Goal: Task Accomplishment & Management: Complete application form

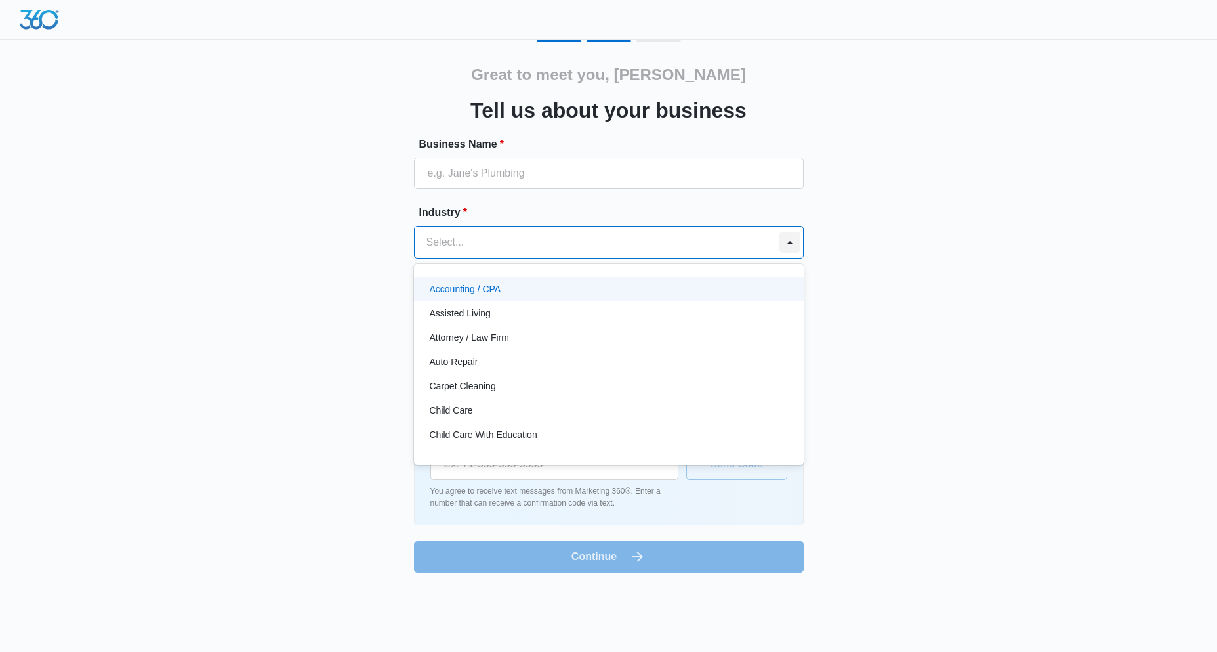
click at [791, 243] on div at bounding box center [789, 242] width 21 height 21
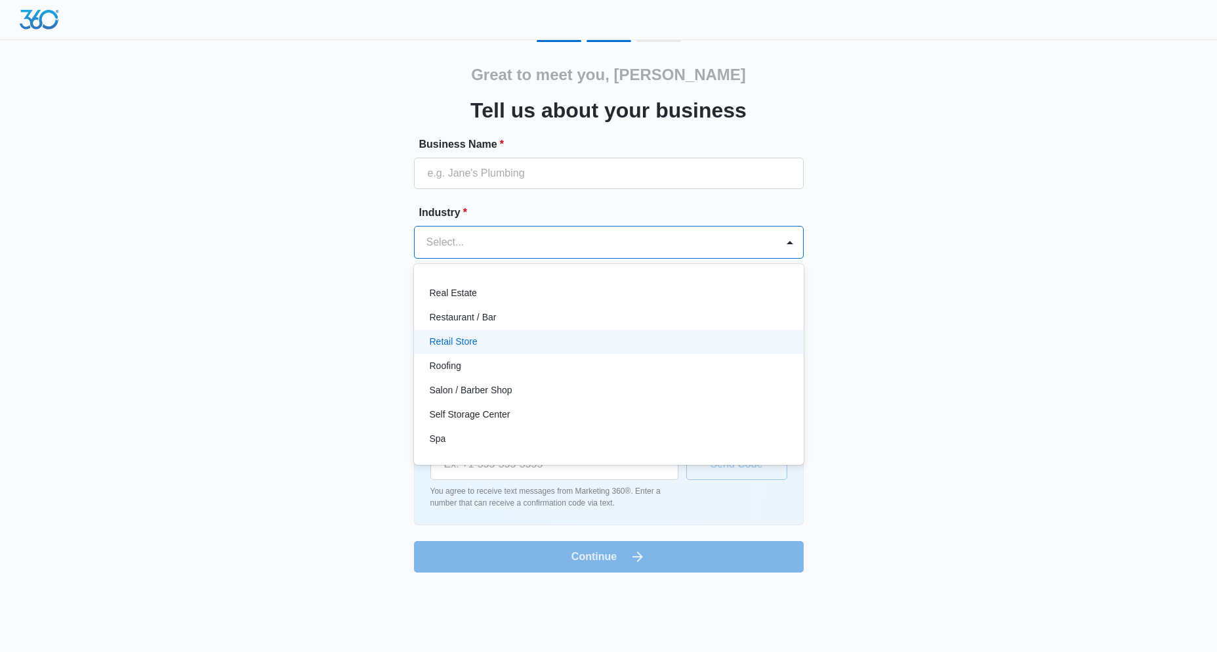
click at [453, 341] on p "Retail Store" at bounding box center [454, 342] width 48 height 14
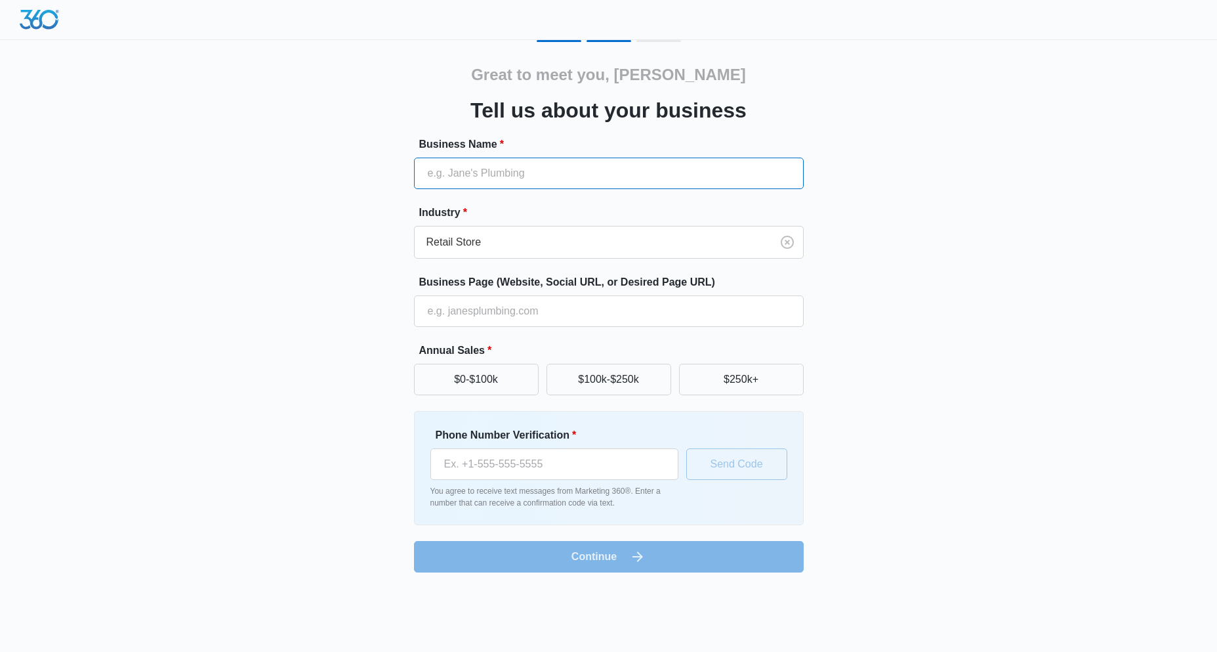
click at [487, 165] on input "Business Name *" at bounding box center [609, 172] width 390 height 31
type input "Metropolitan T-Shirt Art Studios"
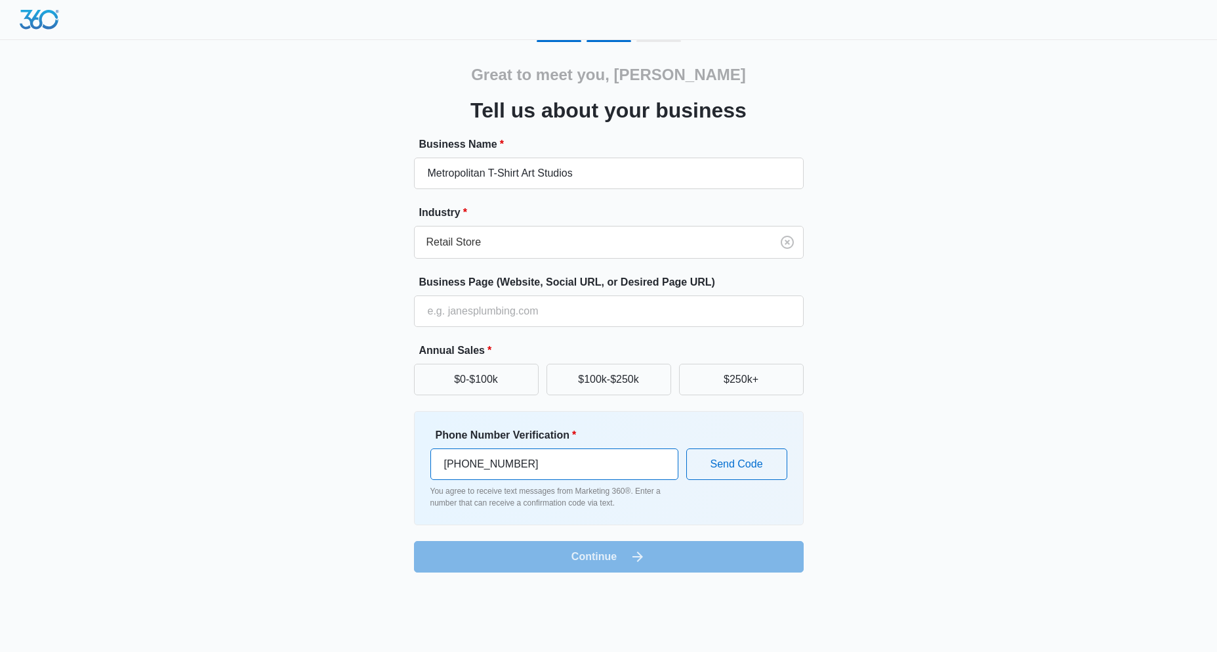
drag, startPoint x: 519, startPoint y: 465, endPoint x: 394, endPoint y: 459, distance: 125.5
click at [400, 461] on div "Great to meet you, MELVIN Tell us about your business Business Name * Metropoli…" at bounding box center [608, 306] width 787 height 532
type input "(908) 499-8148"
click at [493, 383] on button "$0-$100k" at bounding box center [476, 378] width 125 height 31
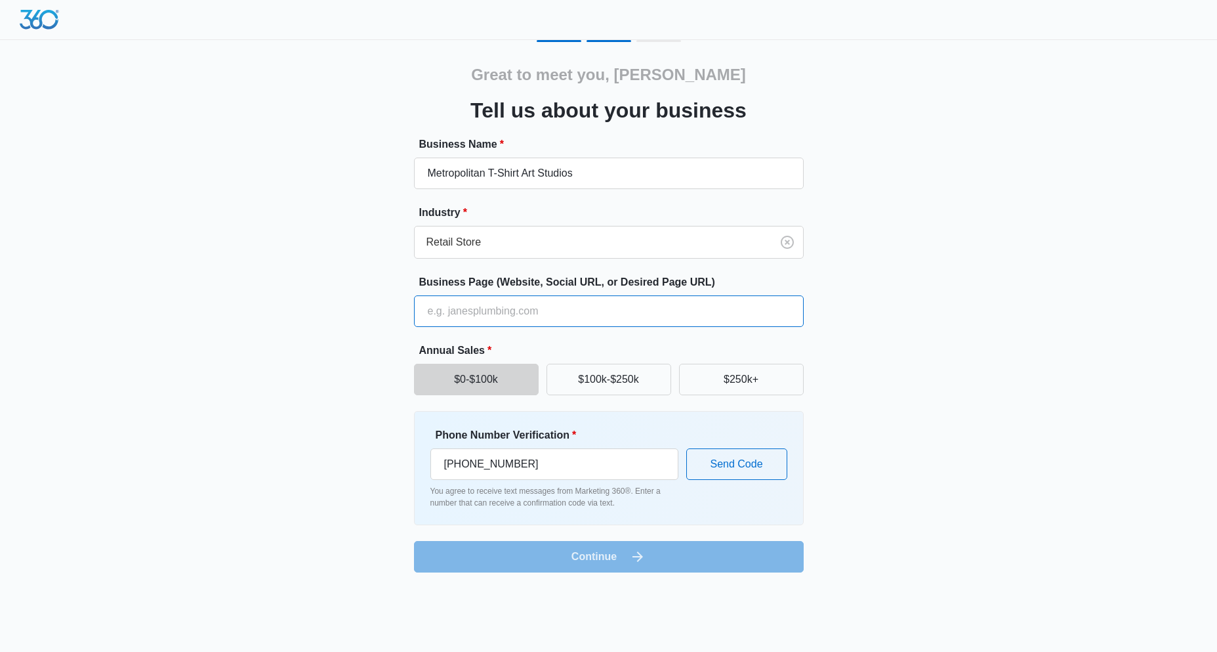
click at [528, 312] on input "Business Page (Website, Social URL, or Desired Page URL)" at bounding box center [609, 310] width 390 height 31
type input "Metrotees.co"
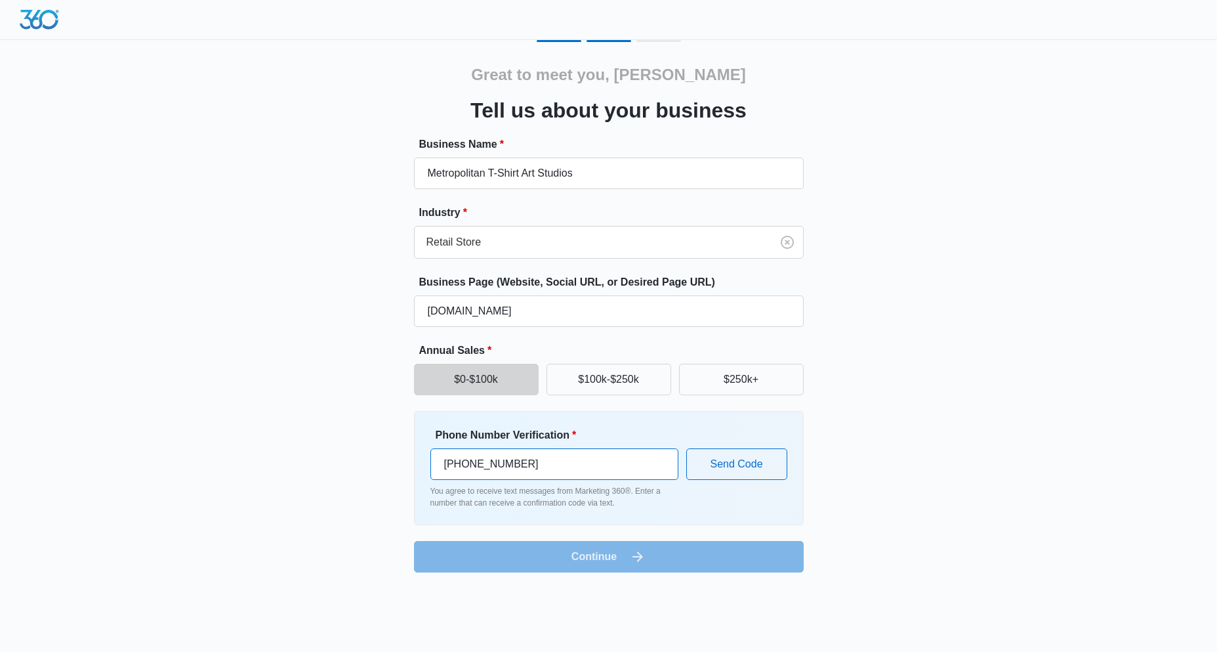
drag, startPoint x: 627, startPoint y: 478, endPoint x: 669, endPoint y: 468, distance: 43.1
click at [627, 478] on input "(908) 499-8148" at bounding box center [554, 463] width 248 height 31
click at [728, 504] on div "Phone Number Verification * (908) 499-8148 You agree to receive text messages f…" at bounding box center [608, 467] width 357 height 81
click at [741, 461] on button "Send Code" at bounding box center [736, 463] width 101 height 31
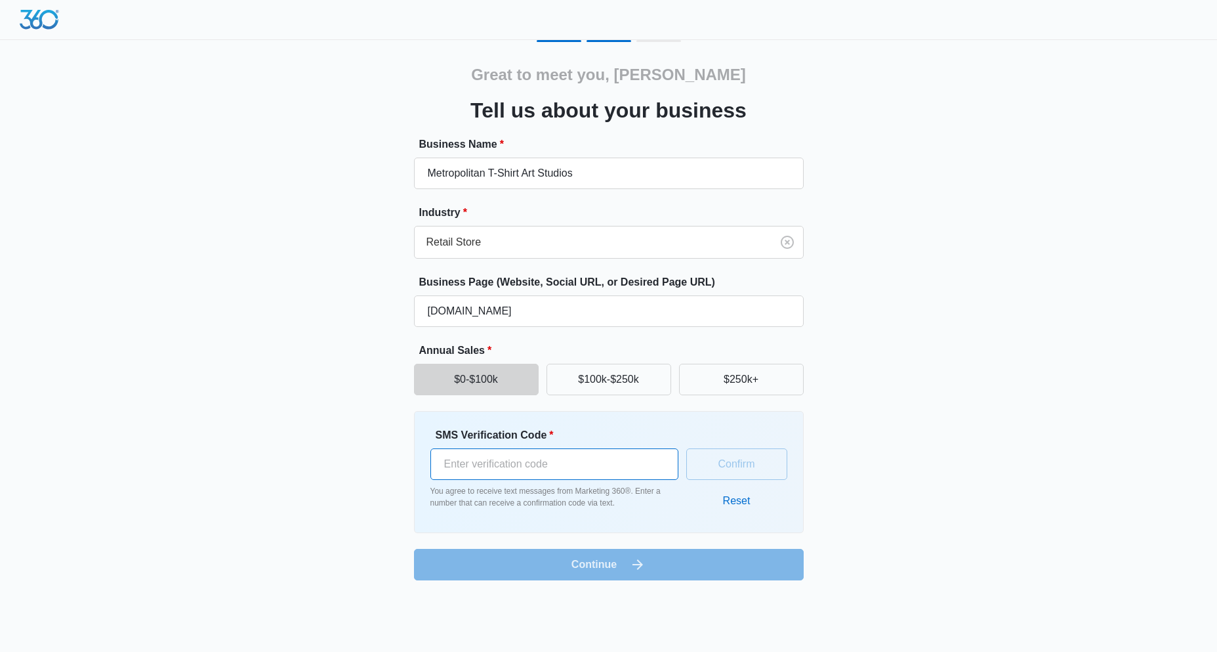
click at [536, 461] on input "SMS Verification Code *" at bounding box center [554, 463] width 248 height 31
type input "754075"
click at [722, 457] on button "Confirm" at bounding box center [736, 463] width 101 height 31
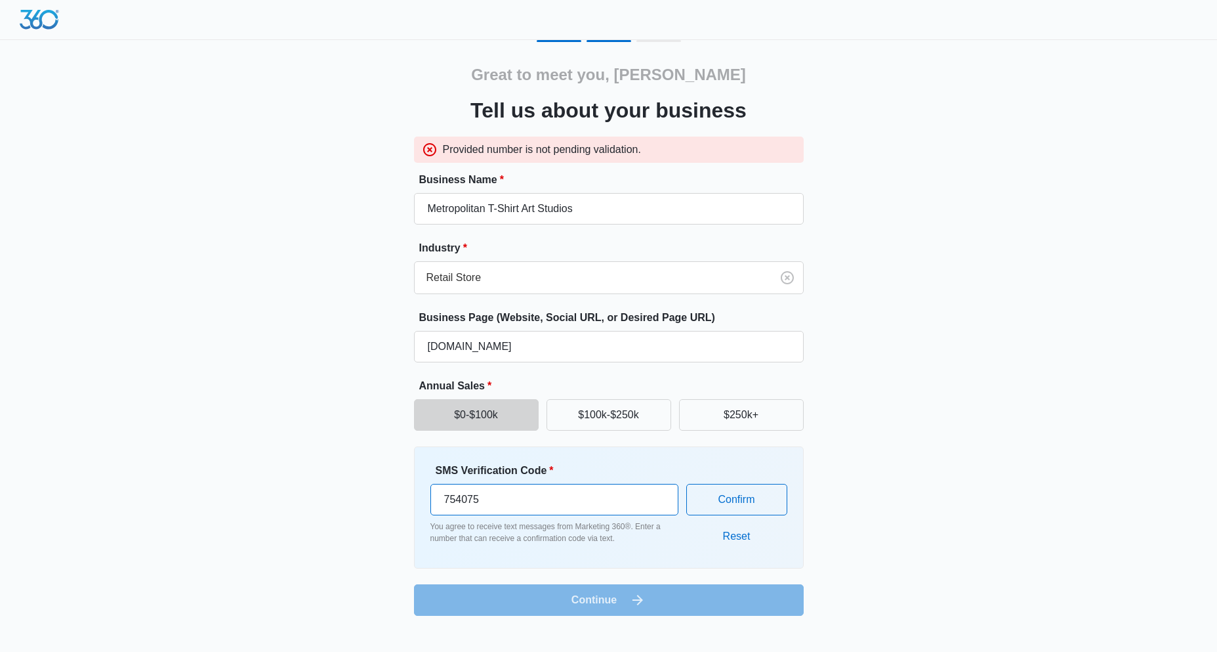
drag, startPoint x: 487, startPoint y: 501, endPoint x: 222, endPoint y: 444, distance: 271.0
click at [276, 479] on div "Great to meet you, MELVIN Tell us about your business Provided number is not pe…" at bounding box center [608, 327] width 787 height 575
click at [729, 535] on button "Reset" at bounding box center [737, 535] width 54 height 31
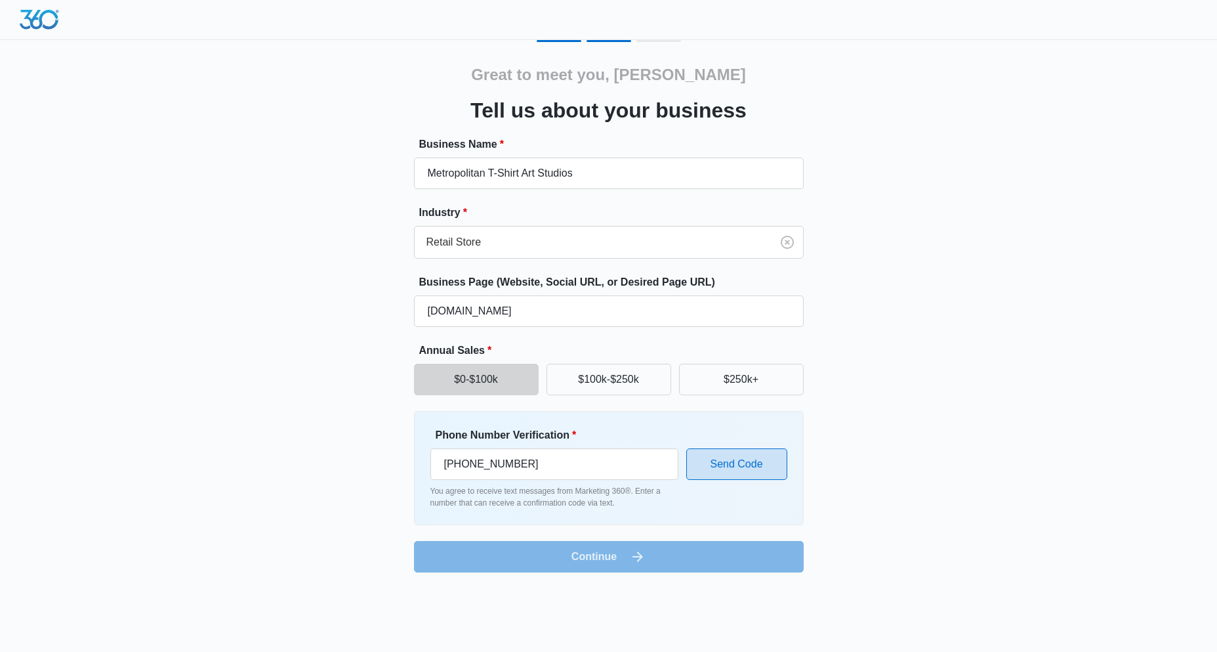
click at [724, 468] on button "Send Code" at bounding box center [736, 463] width 101 height 31
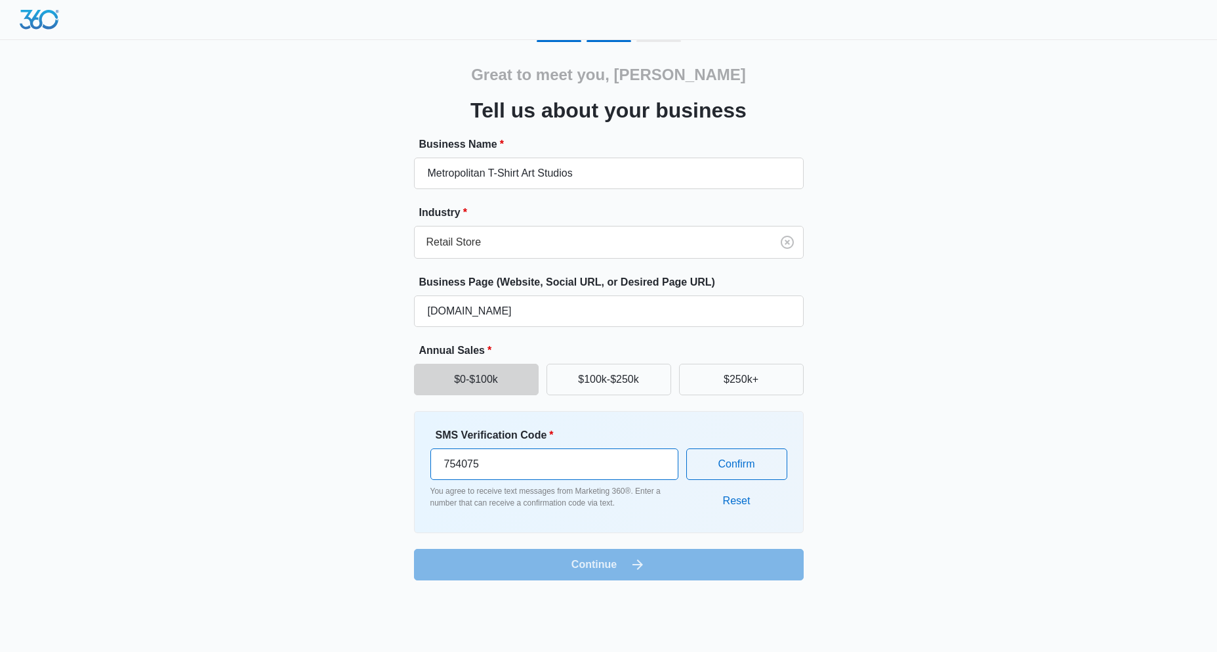
drag, startPoint x: 497, startPoint y: 461, endPoint x: 360, endPoint y: 436, distance: 139.5
click at [359, 441] on div "Great to meet you, MELVIN Tell us about your business Business Name * Metropoli…" at bounding box center [608, 310] width 787 height 540
type input "680757"
click at [728, 464] on button "Confirm" at bounding box center [736, 463] width 101 height 31
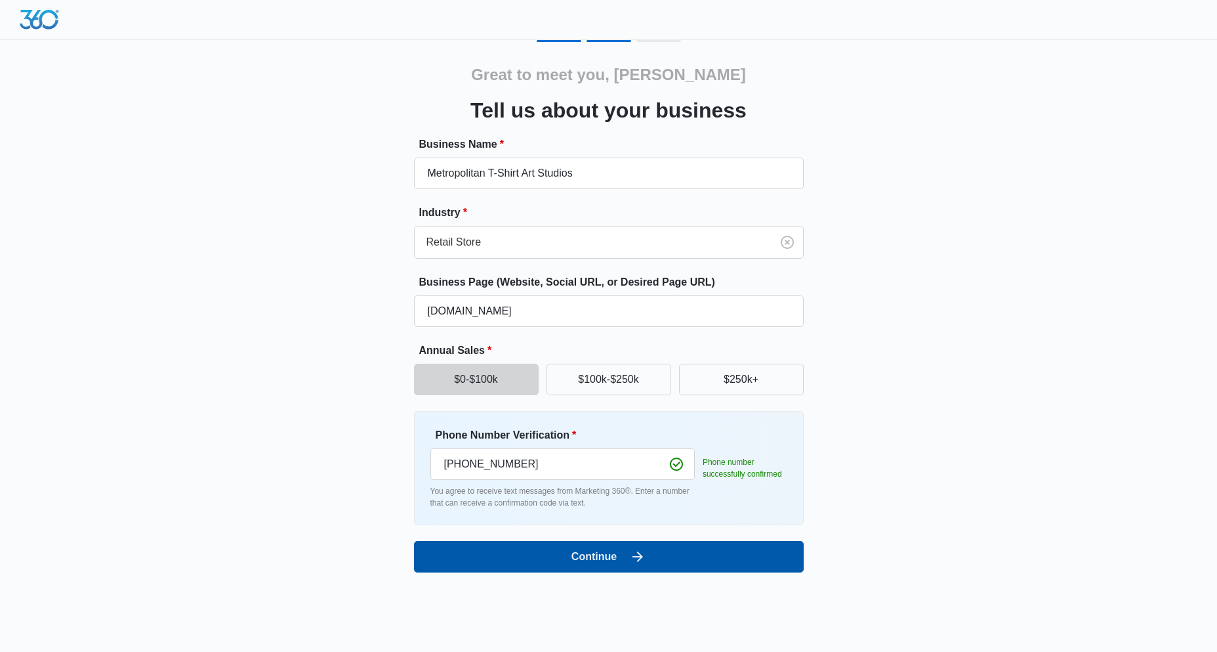
click at [623, 560] on button "Continue" at bounding box center [609, 556] width 390 height 31
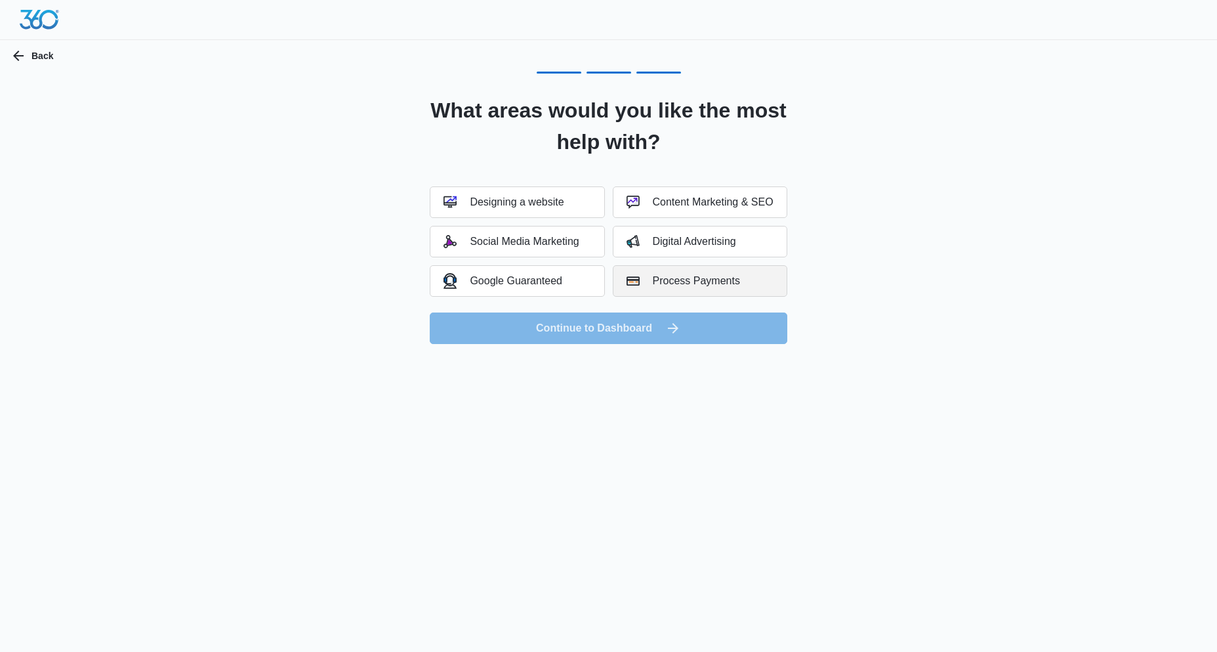
drag, startPoint x: 655, startPoint y: 283, endPoint x: 659, endPoint y: 270, distance: 13.7
click at [655, 281] on div "Process Payments" at bounding box center [684, 280] width 114 height 13
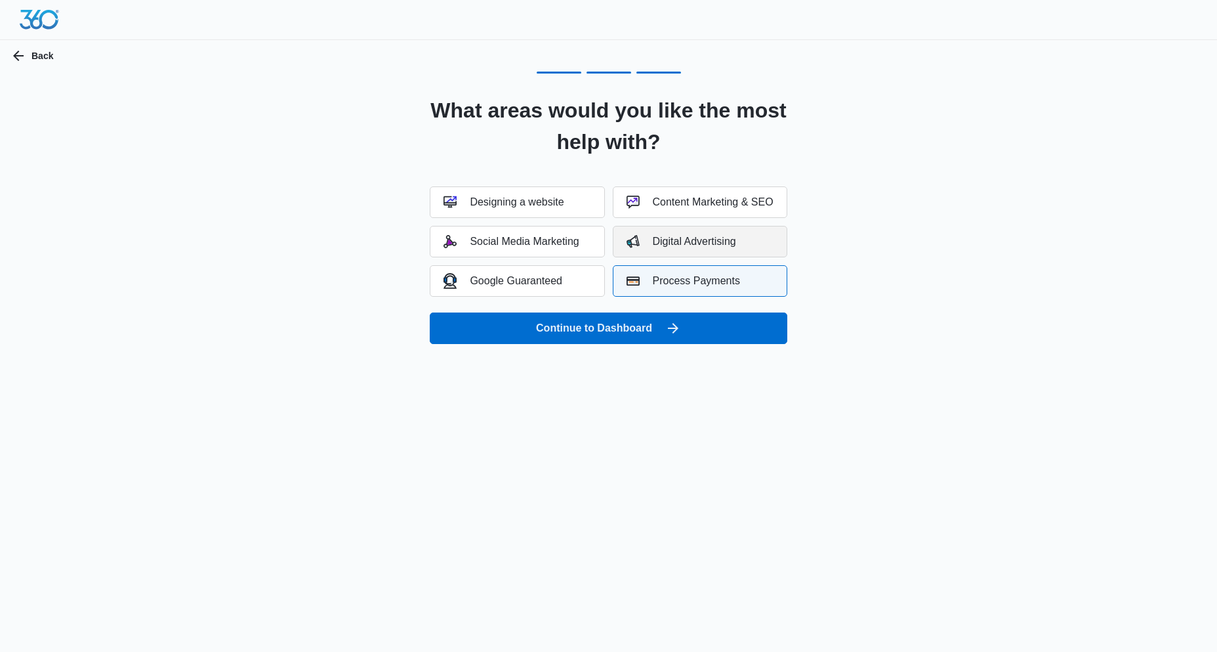
click at [666, 241] on div "Digital Advertising" at bounding box center [682, 241] width 110 height 13
click at [673, 198] on div "Content Marketing & SEO" at bounding box center [700, 202] width 147 height 13
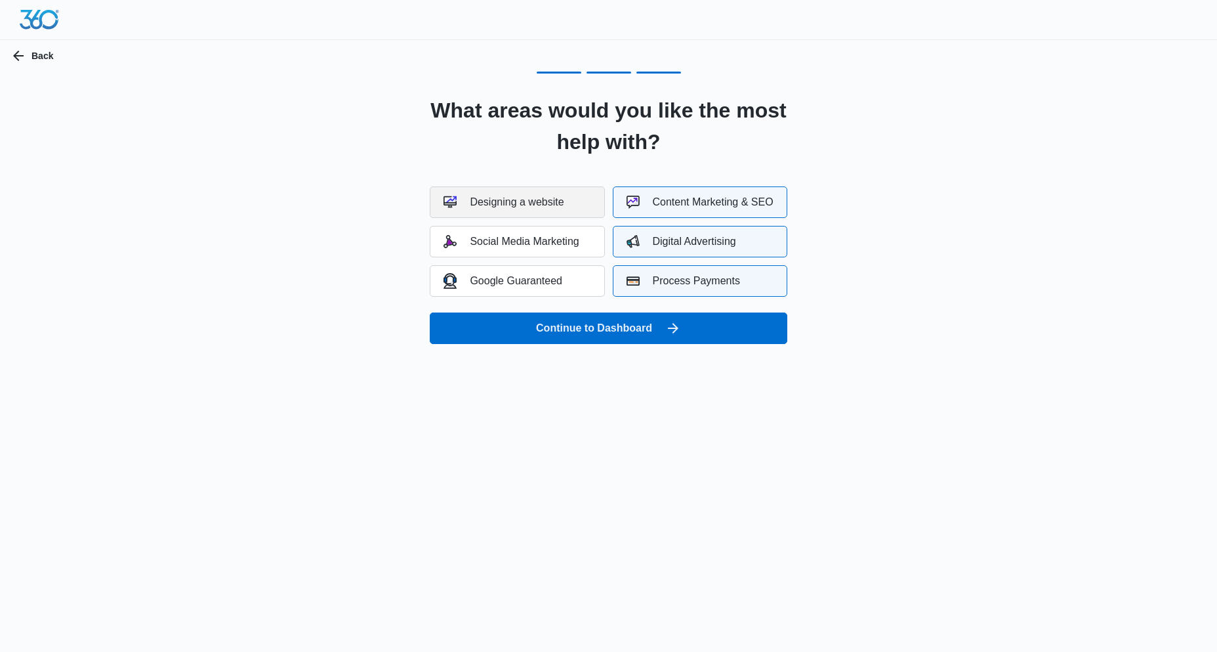
click at [510, 205] on div "Designing a website" at bounding box center [504, 202] width 120 height 13
click at [519, 247] on div "Social Media Marketing" at bounding box center [511, 241] width 135 height 13
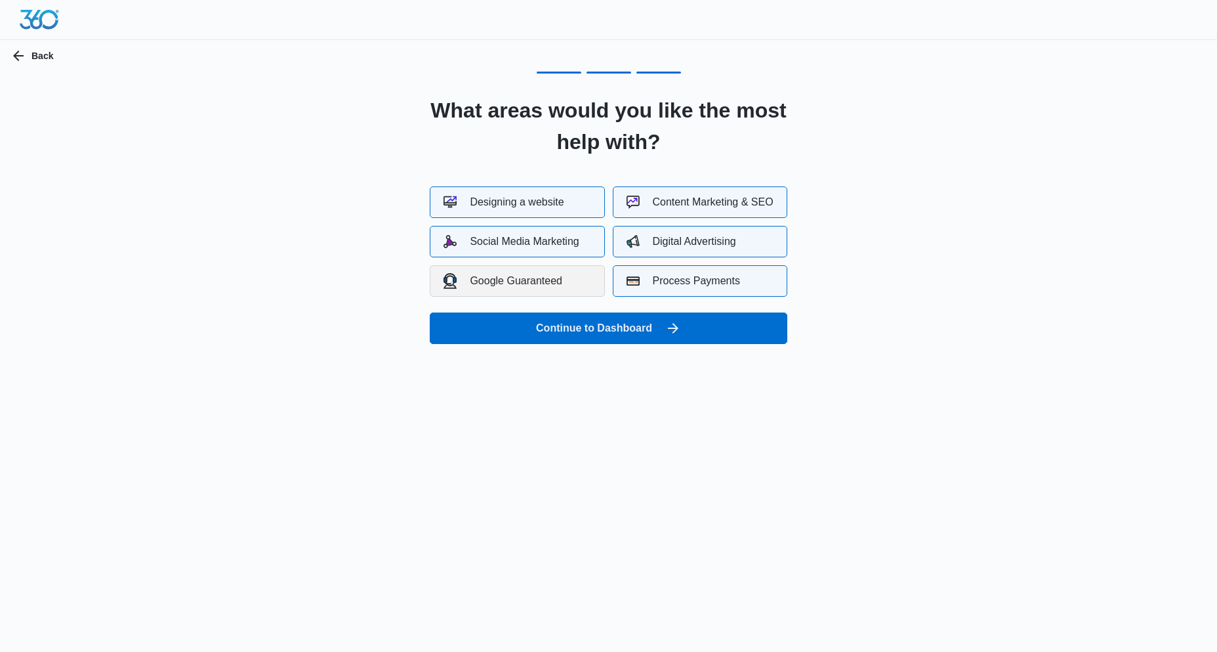
click at [493, 275] on div "Google Guaranteed" at bounding box center [503, 280] width 119 height 15
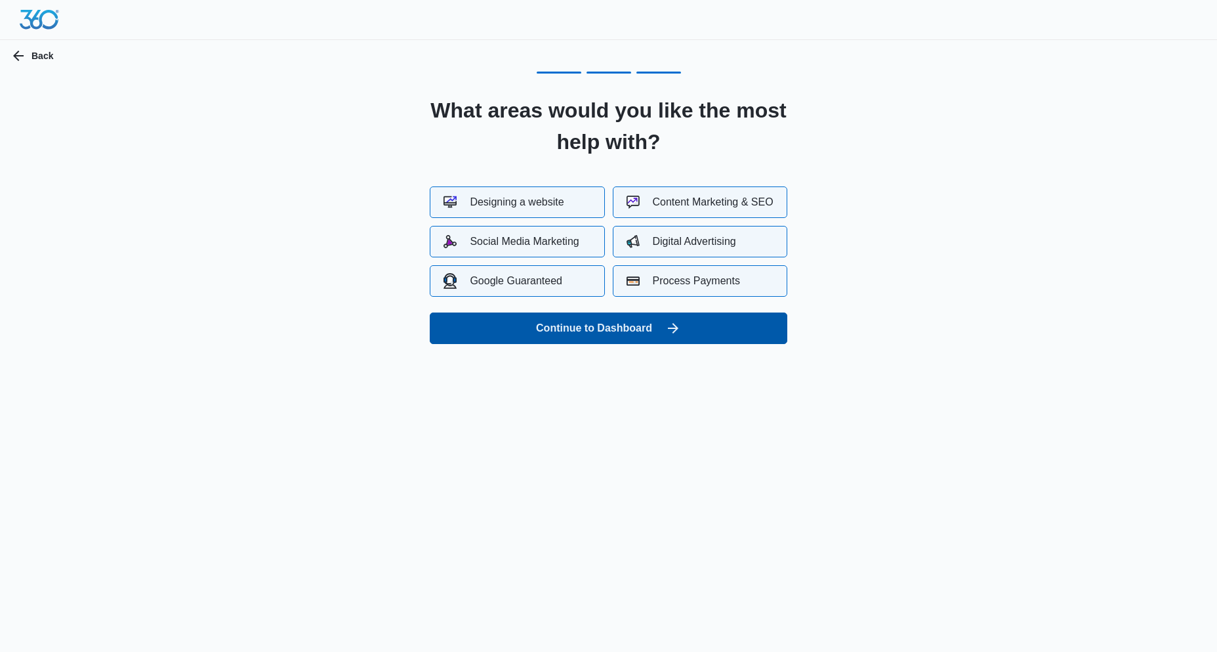
click at [589, 333] on button "Continue to Dashboard" at bounding box center [608, 327] width 357 height 31
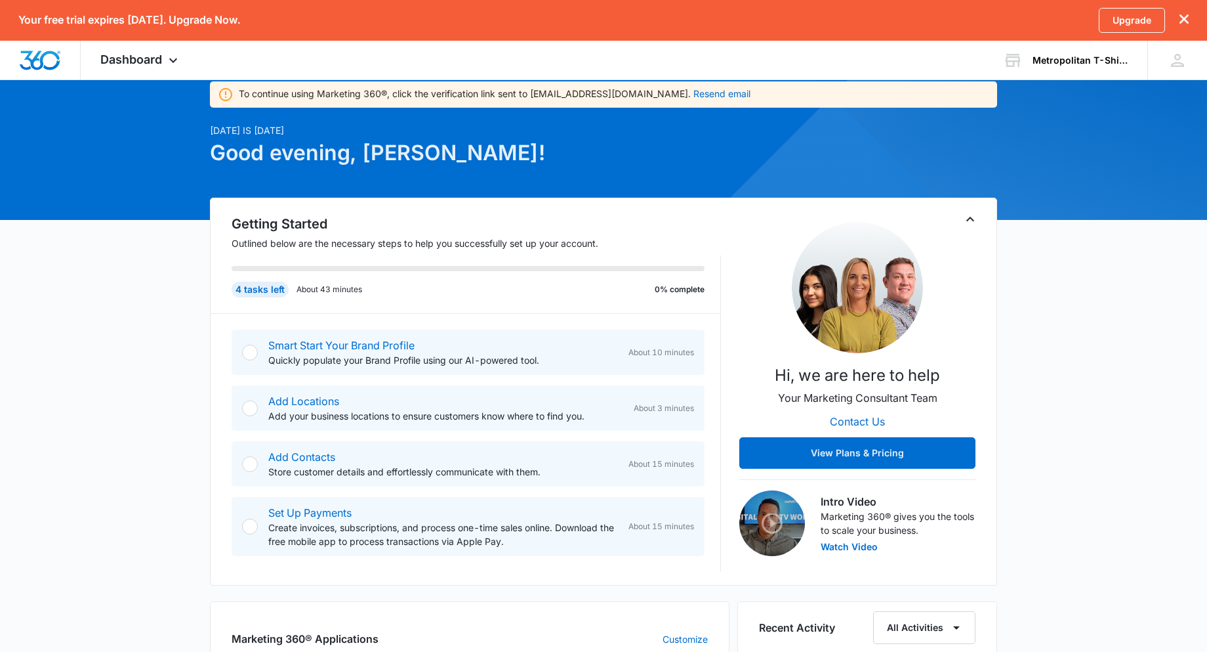
scroll to position [45, 0]
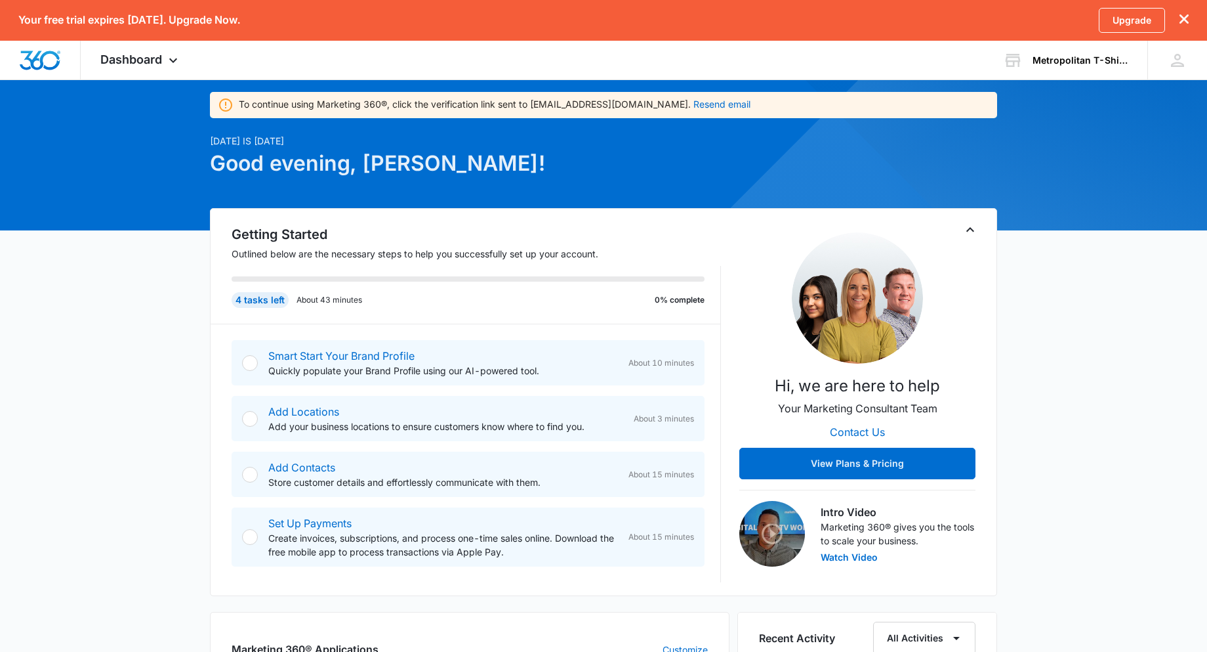
click at [251, 365] on div at bounding box center [250, 363] width 16 height 16
click at [251, 426] on div at bounding box center [250, 419] width 16 height 16
click at [248, 469] on div at bounding box center [250, 474] width 16 height 16
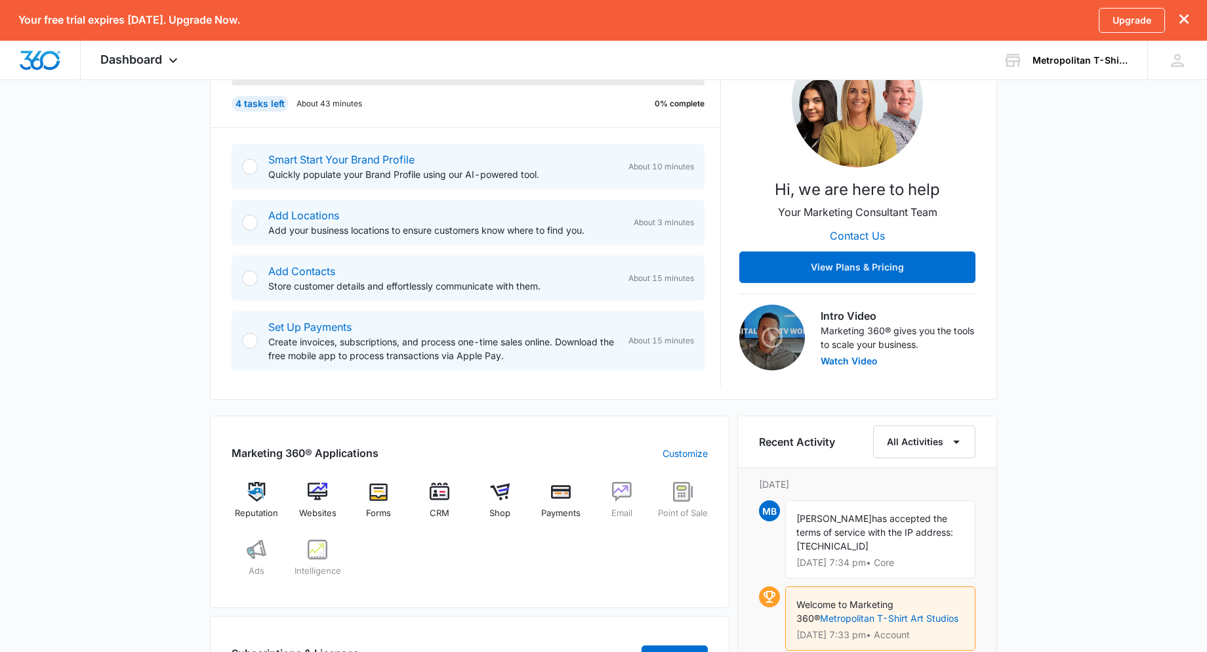
scroll to position [242, 0]
click at [624, 487] on img at bounding box center [622, 491] width 20 height 20
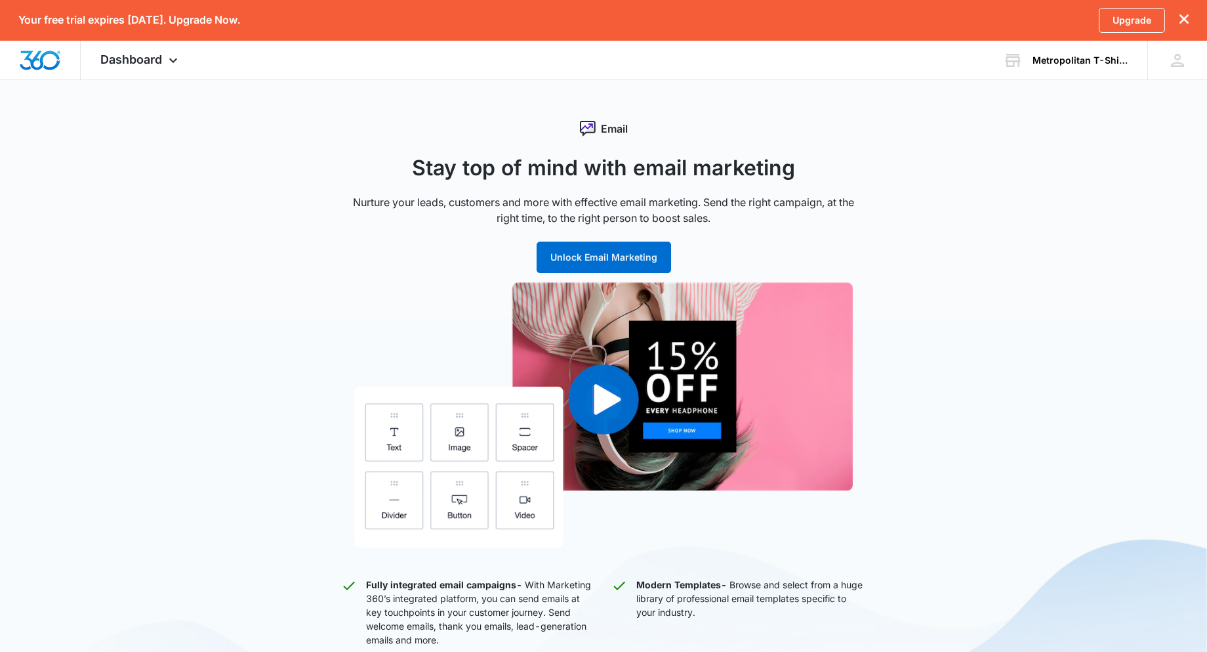
scroll to position [242, 0]
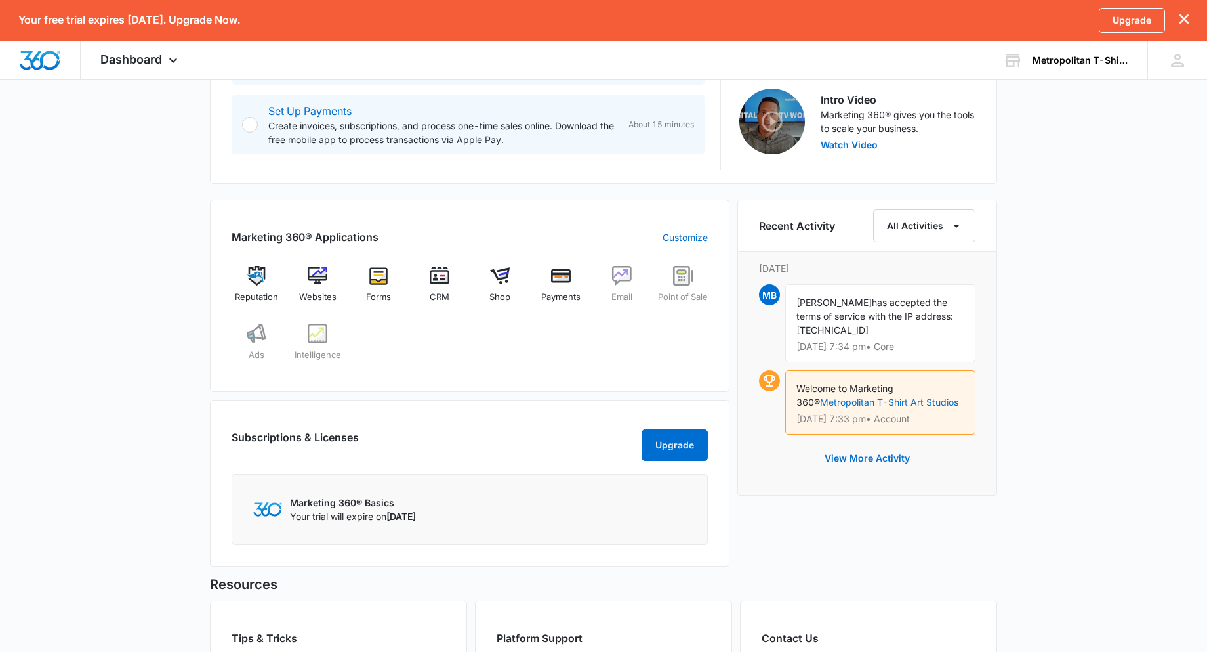
scroll to position [459, 0]
click at [255, 278] on img at bounding box center [257, 274] width 20 height 20
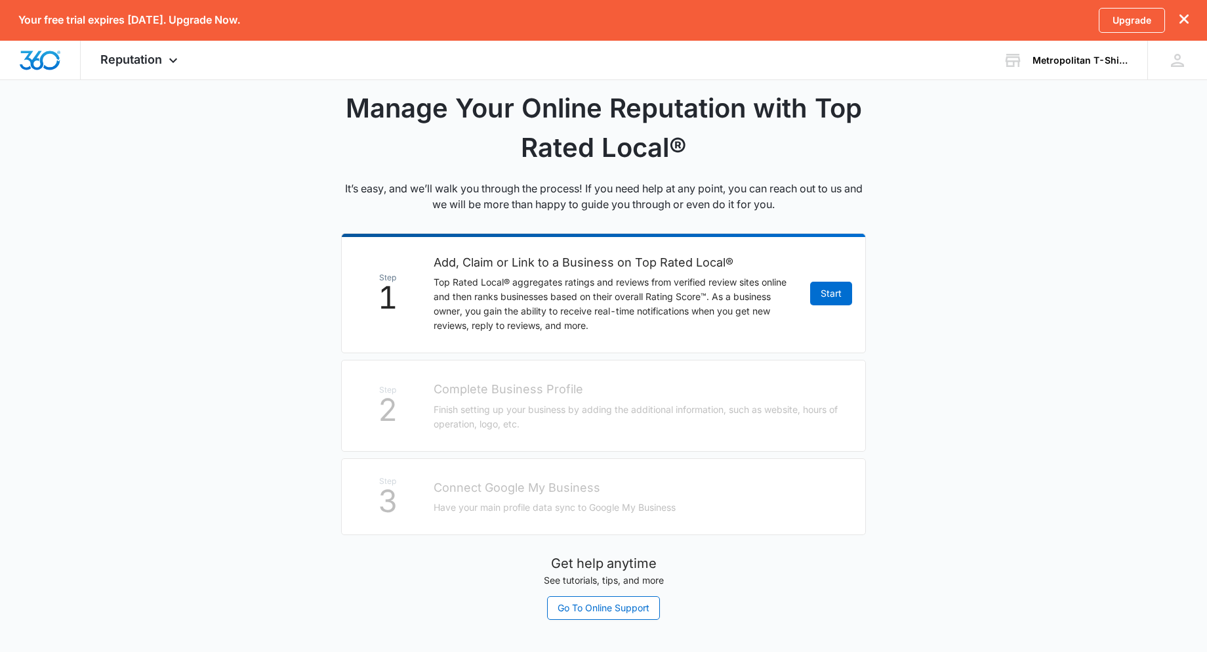
scroll to position [117, 0]
